Goal: Use online tool/utility

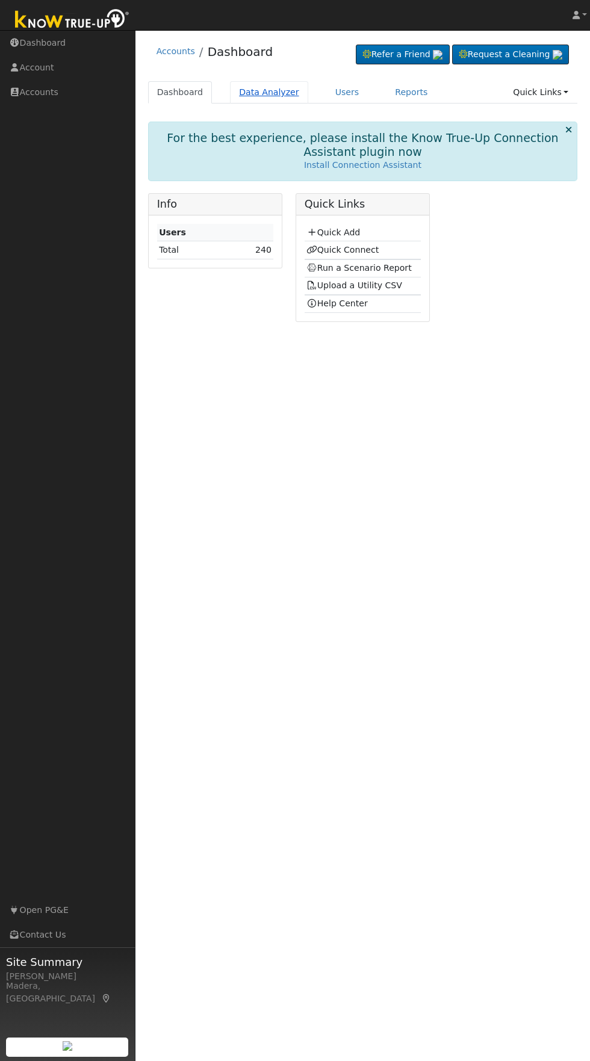
click at [253, 90] on link "Data Analyzer" at bounding box center [269, 92] width 78 height 22
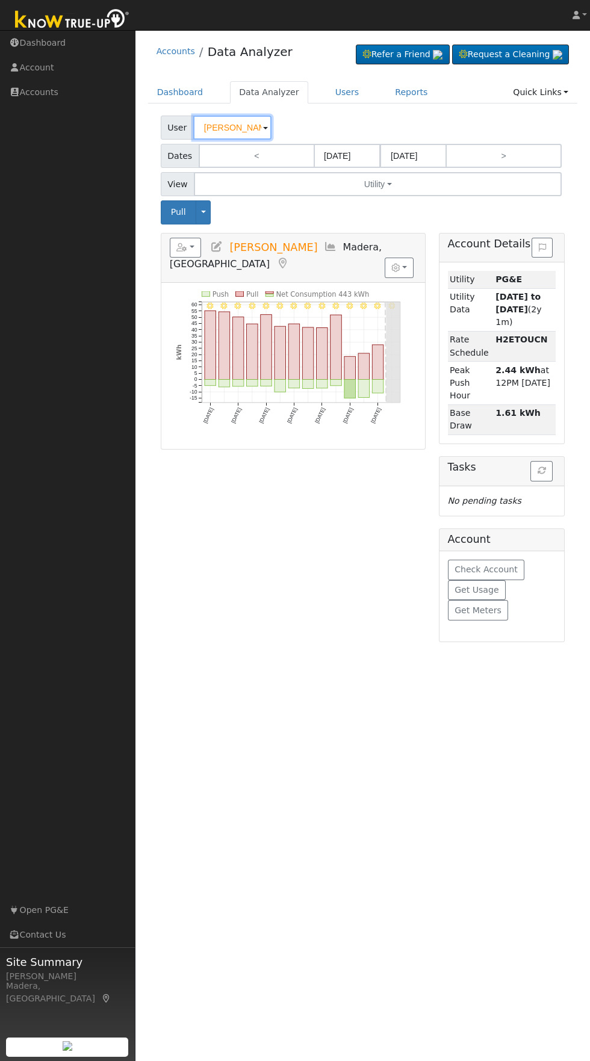
click at [215, 126] on input "[PERSON_NAME]" at bounding box center [232, 128] width 78 height 24
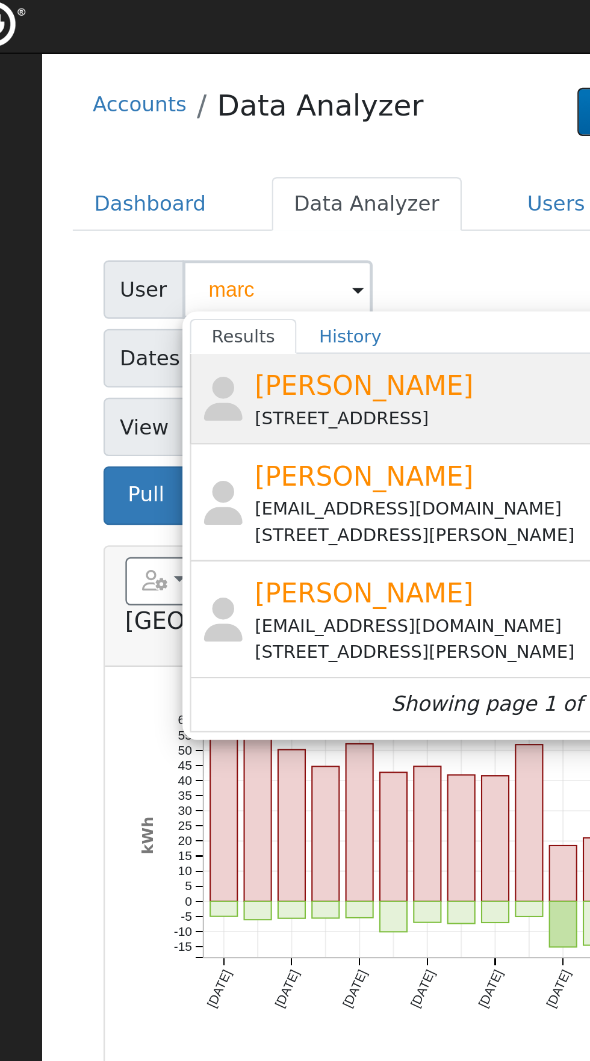
click at [240, 171] on span "[PERSON_NAME]" at bounding box center [268, 167] width 90 height 13
type input "[PERSON_NAME]"
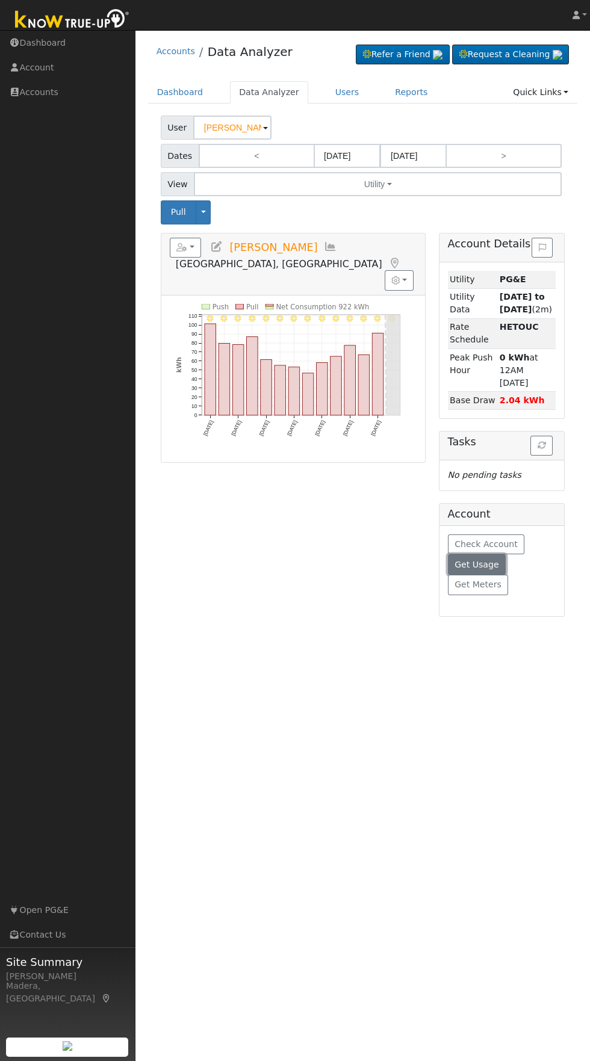
click at [466, 560] on span "Get Usage" at bounding box center [477, 565] width 44 height 10
